Goal: Transaction & Acquisition: Purchase product/service

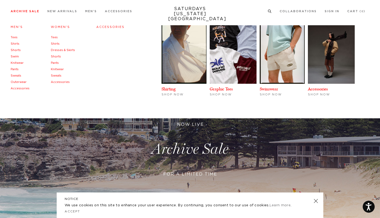
click at [16, 27] on link "Men's" at bounding box center [17, 27] width 12 height 3
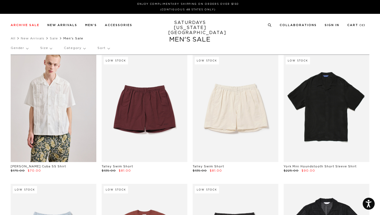
click at [105, 47] on p "Sort" at bounding box center [103, 48] width 12 height 12
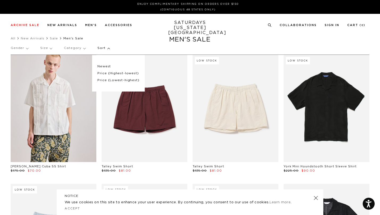
click at [112, 80] on p "Price (Lowest-highest)" at bounding box center [118, 80] width 42 height 7
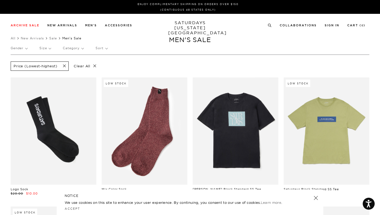
click at [40, 48] on p "Size" at bounding box center [44, 48] width 11 height 12
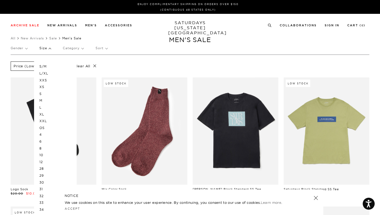
click at [46, 50] on p "Size" at bounding box center [44, 48] width 11 height 12
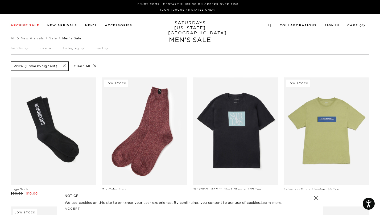
click at [46, 50] on p "Size" at bounding box center [44, 48] width 11 height 12
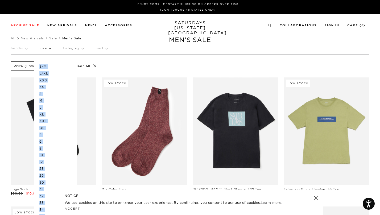
click at [42, 112] on p "XL" at bounding box center [55, 114] width 32 height 7
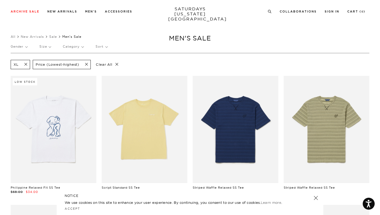
scroll to position [5, 0]
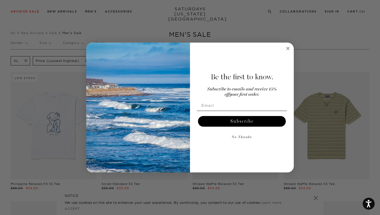
click at [287, 49] on circle "Close dialog" at bounding box center [288, 49] width 6 height 6
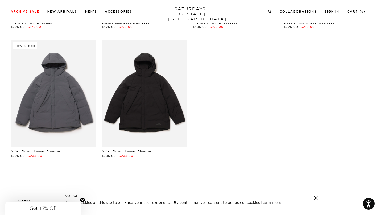
scroll to position [4043, 0]
